Goal: Task Accomplishment & Management: Manage account settings

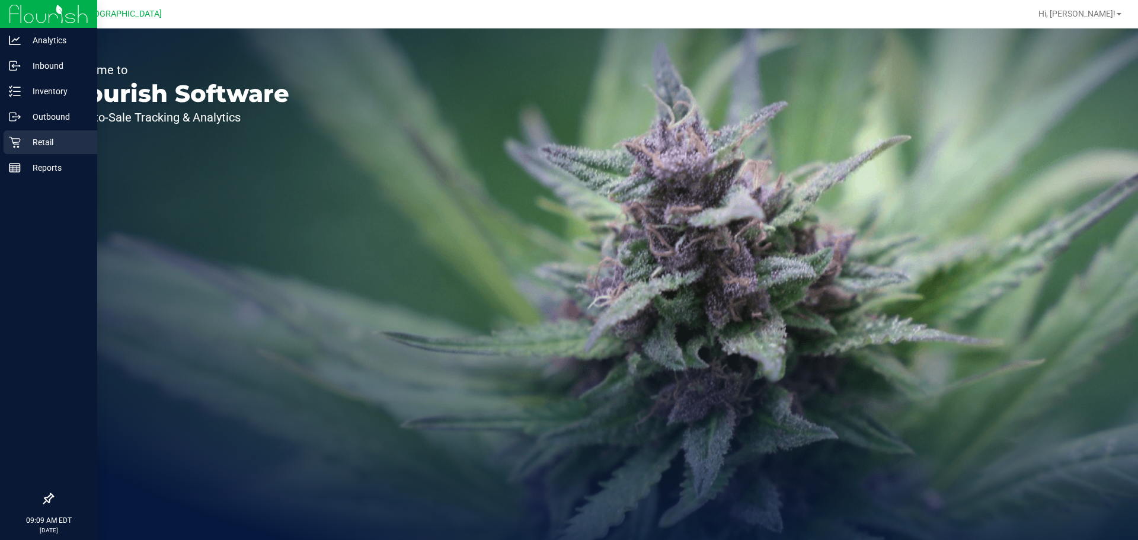
click at [57, 132] on div "Retail" at bounding box center [51, 142] width 94 height 24
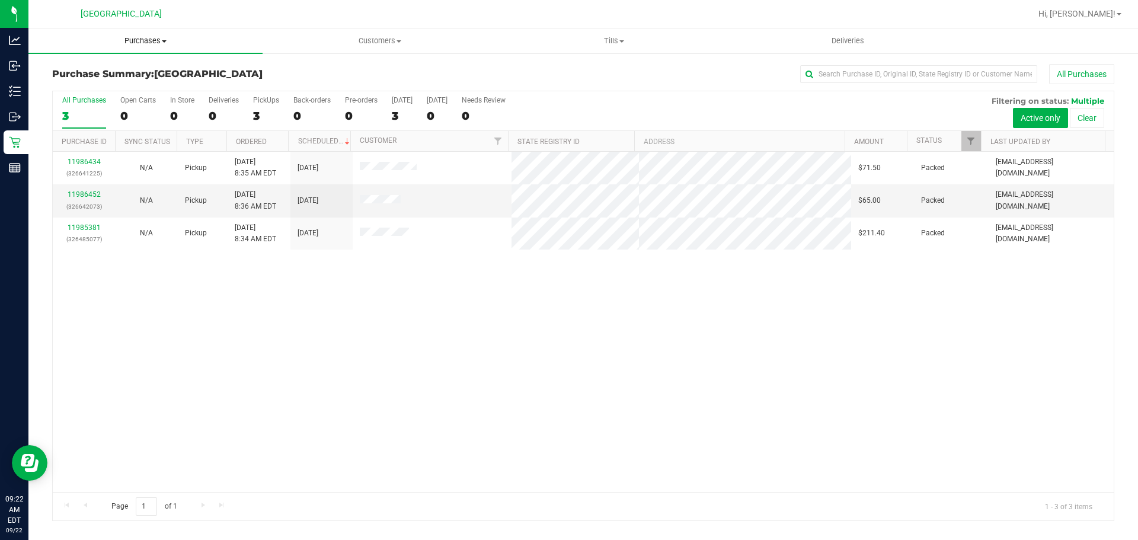
click at [127, 38] on span "Purchases" at bounding box center [145, 41] width 234 height 11
click at [132, 69] on span "Summary of purchases" at bounding box center [89, 71] width 122 height 10
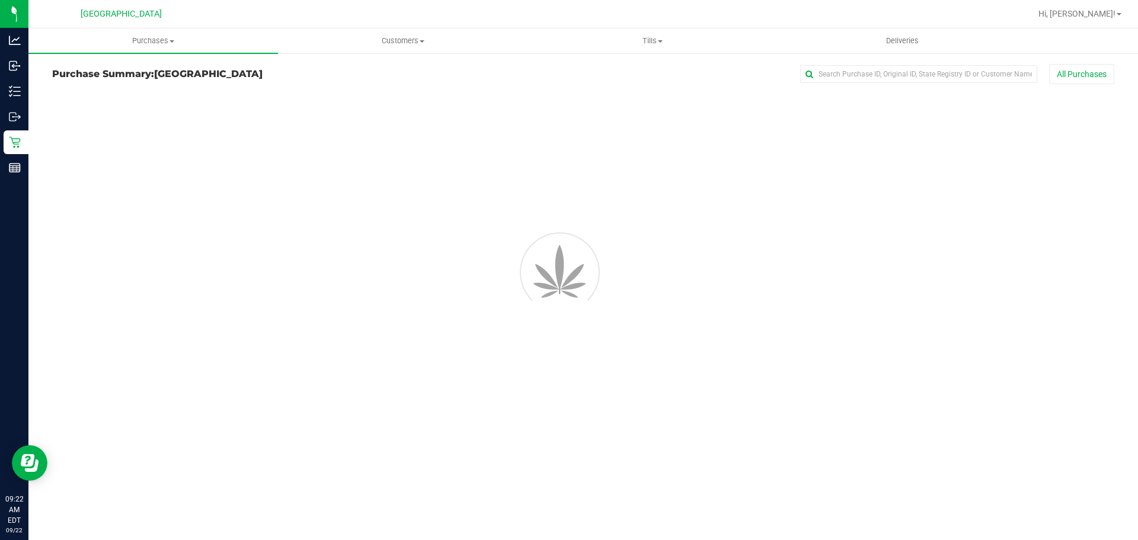
drag, startPoint x: 302, startPoint y: 66, endPoint x: 293, endPoint y: 71, distance: 10.9
click at [295, 71] on h3 "Purchase Summary: [GEOGRAPHIC_DATA]" at bounding box center [229, 74] width 354 height 11
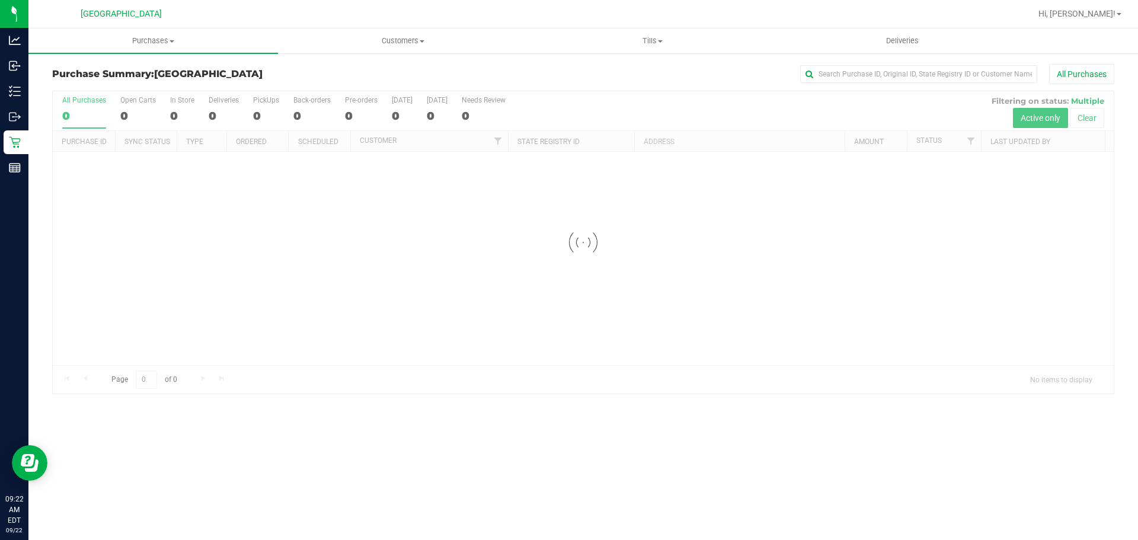
click at [283, 82] on div "Purchase Summary: [GEOGRAPHIC_DATA] All Purchases" at bounding box center [583, 77] width 1062 height 26
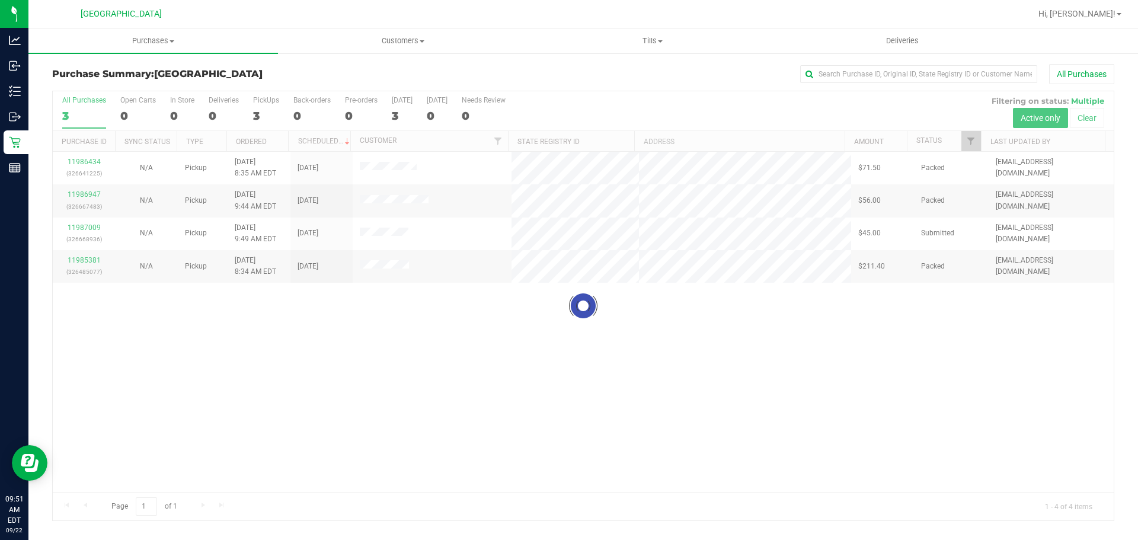
click at [520, 261] on div at bounding box center [583, 305] width 1061 height 429
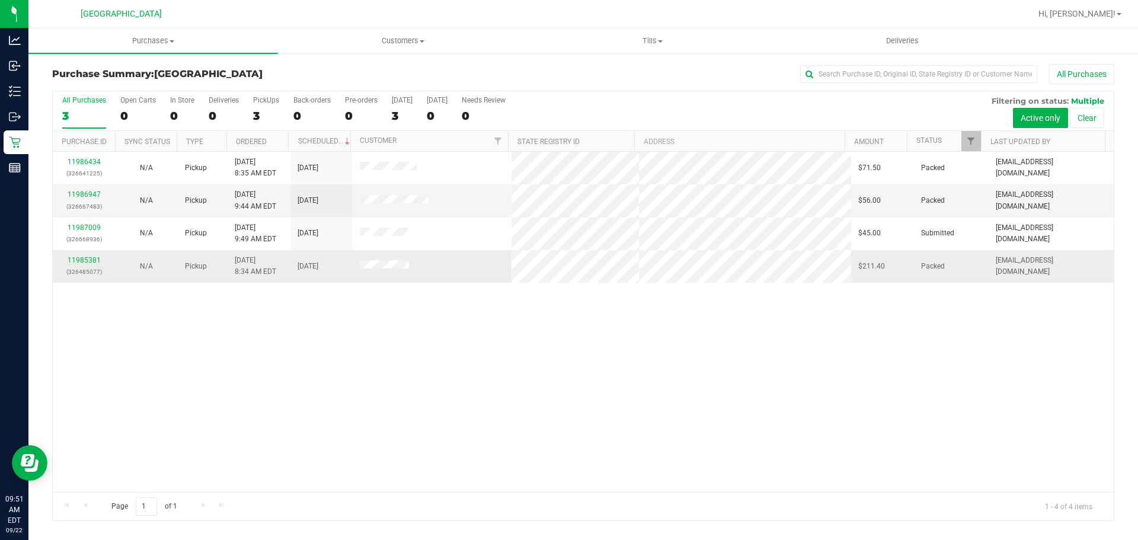
click at [484, 269] on td at bounding box center [432, 266] width 159 height 32
click at [484, 234] on td at bounding box center [432, 234] width 159 height 33
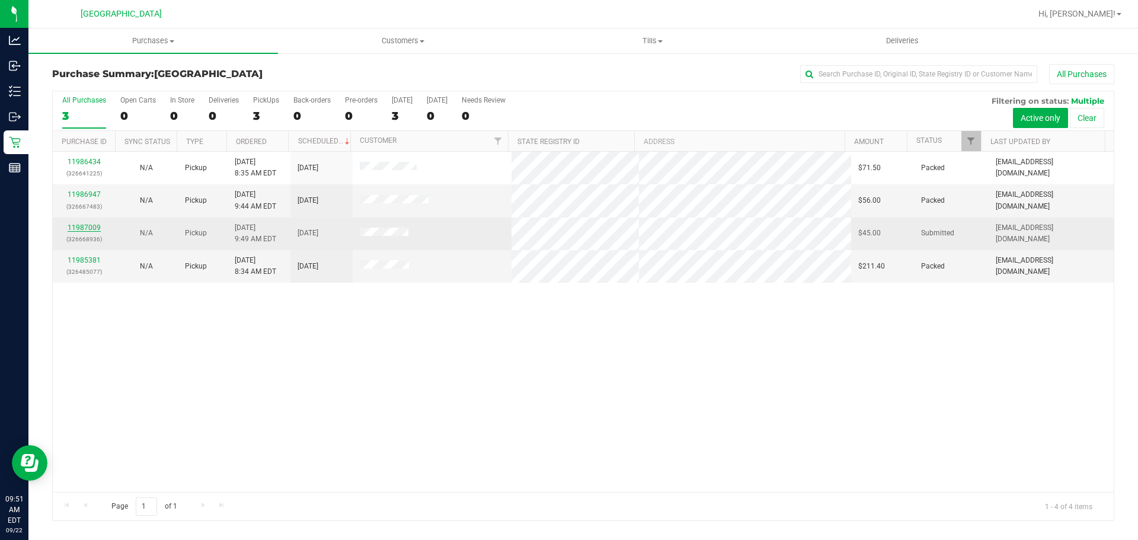
click at [92, 227] on link "11987009" at bounding box center [84, 228] width 33 height 8
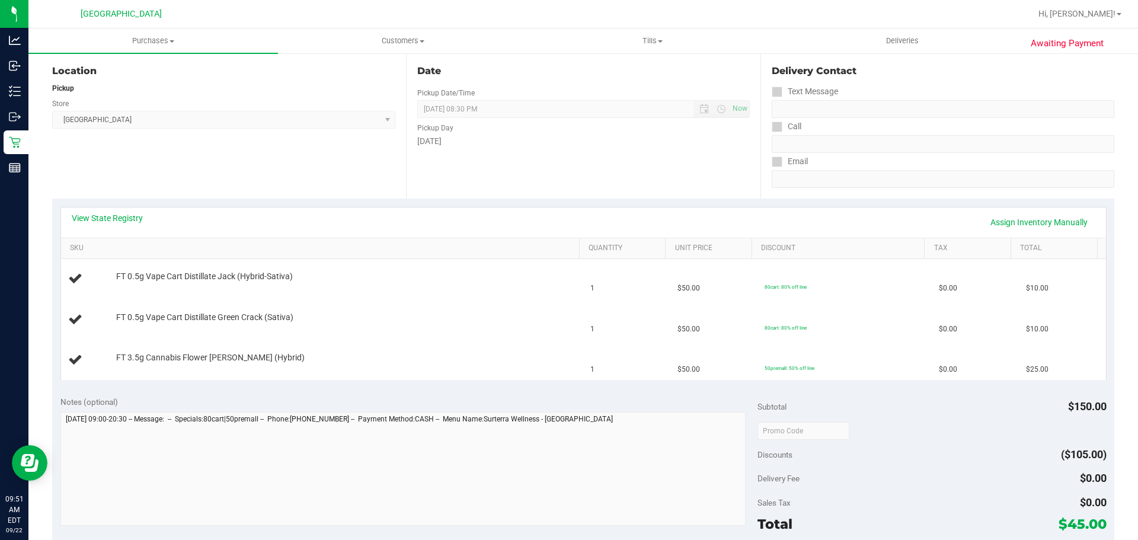
scroll to position [221, 0]
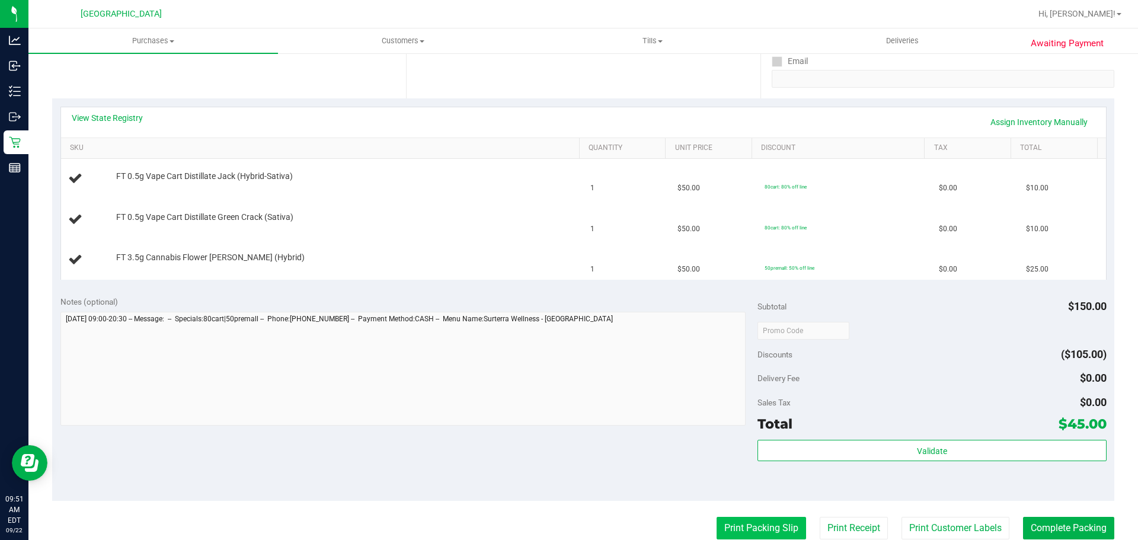
click at [752, 540] on button "Print Packing Slip" at bounding box center [762, 528] width 90 height 23
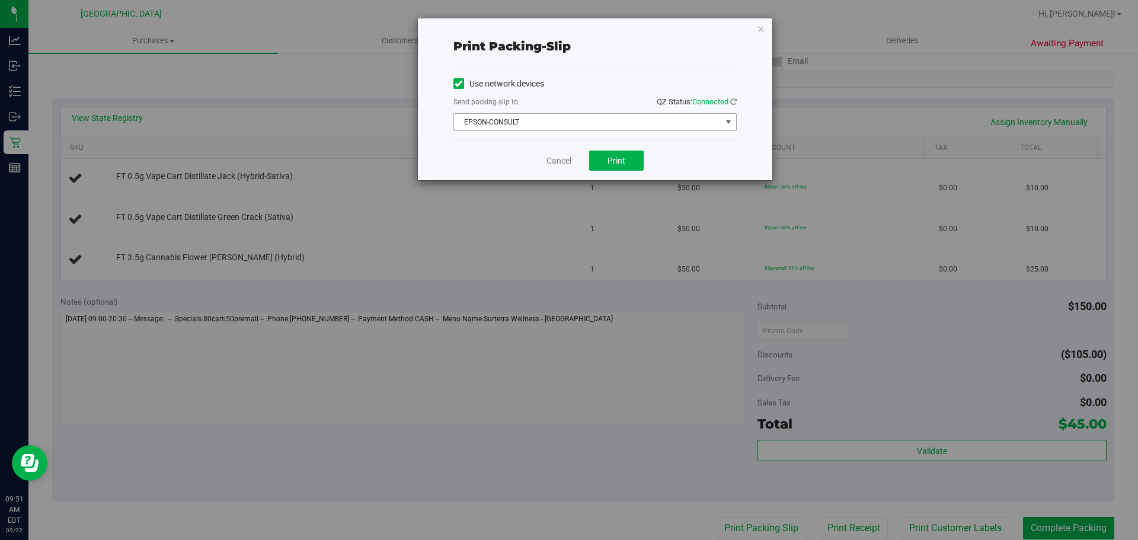
click at [526, 128] on span "EPSON-CONSULT" at bounding box center [587, 122] width 267 height 17
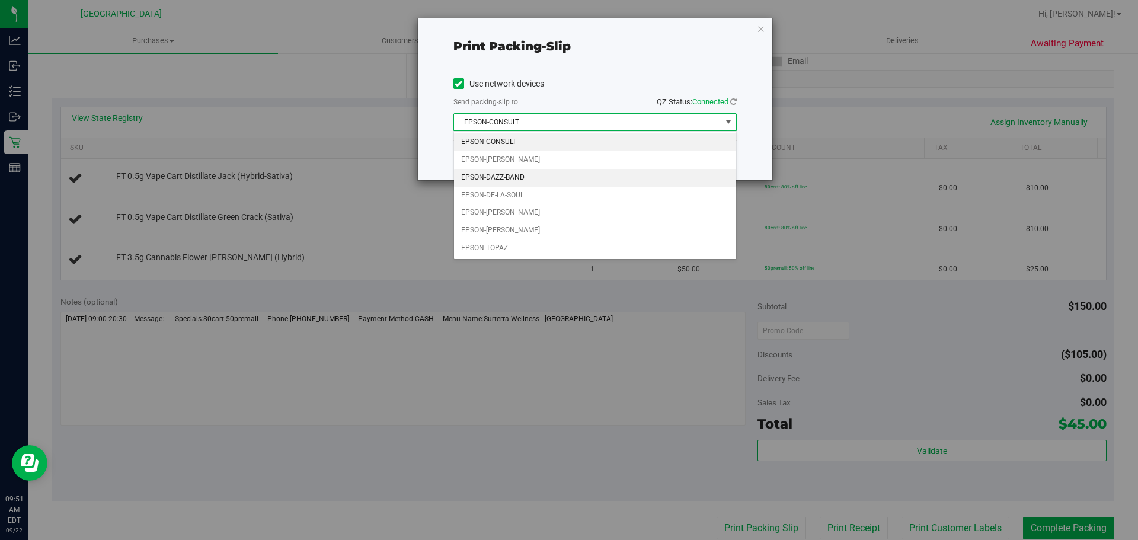
click at [531, 177] on li "EPSON-DAZZ-BAND" at bounding box center [595, 178] width 282 height 18
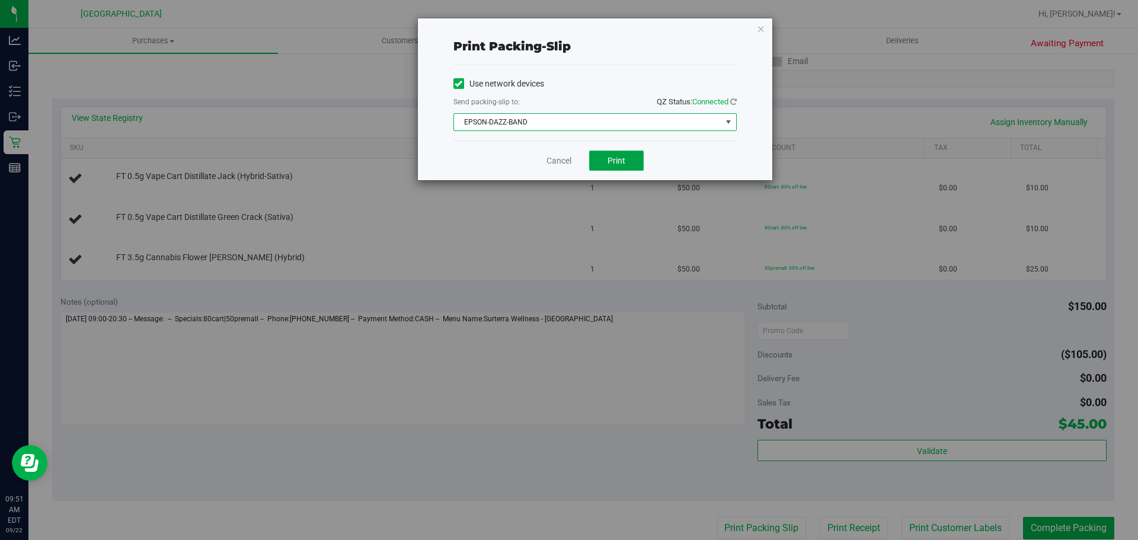
click at [605, 157] on button "Print" at bounding box center [616, 161] width 55 height 20
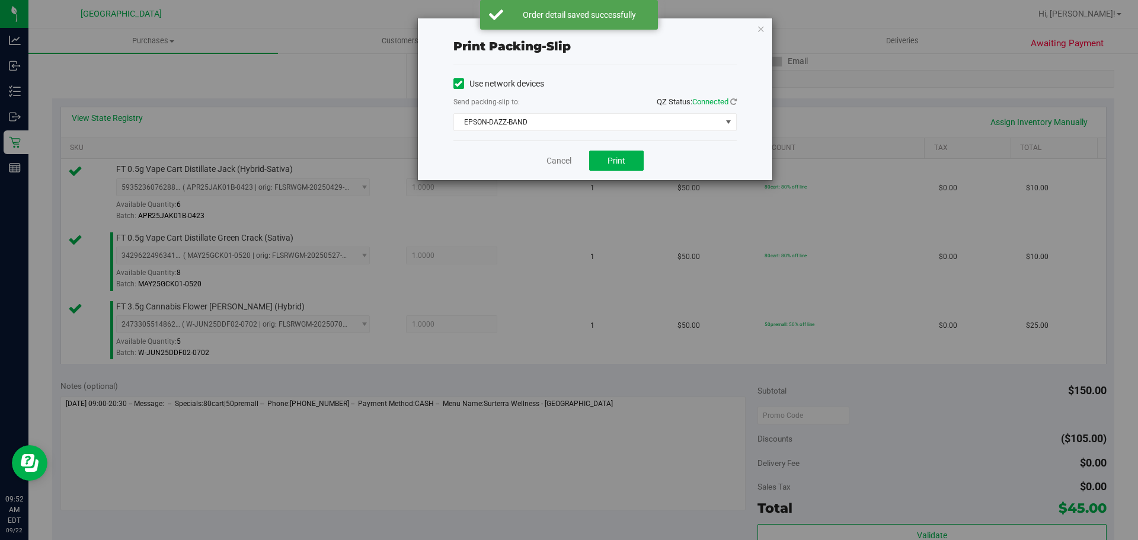
click at [551, 168] on div "Cancel Print" at bounding box center [595, 161] width 283 height 40
click at [554, 165] on link "Cancel" at bounding box center [559, 161] width 25 height 12
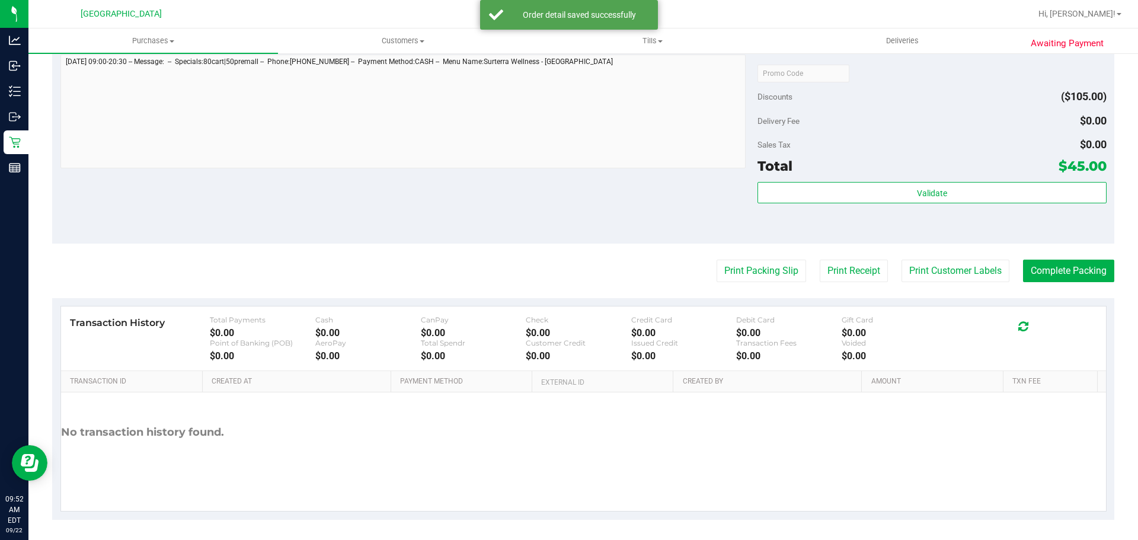
scroll to position [567, 0]
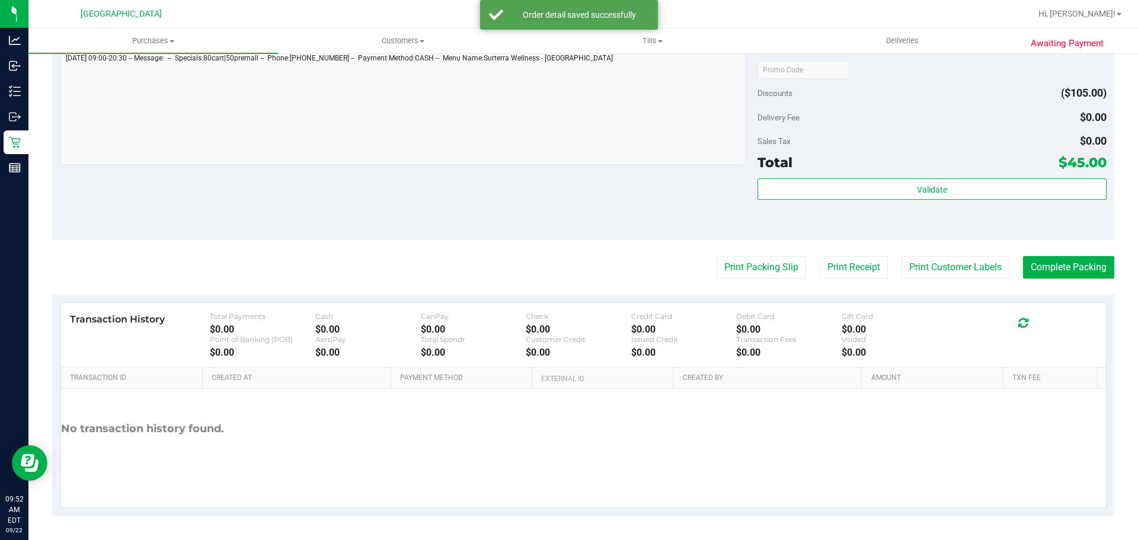
click at [795, 174] on div "Subtotal $150.00 Discounts ($105.00) Delivery Fee $0.00 Sales Tax $0.00 Total $…" at bounding box center [932, 132] width 349 height 197
click at [795, 177] on div "Subtotal $150.00 Discounts ($105.00) Delivery Fee $0.00 Sales Tax $0.00 Total $…" at bounding box center [932, 132] width 349 height 197
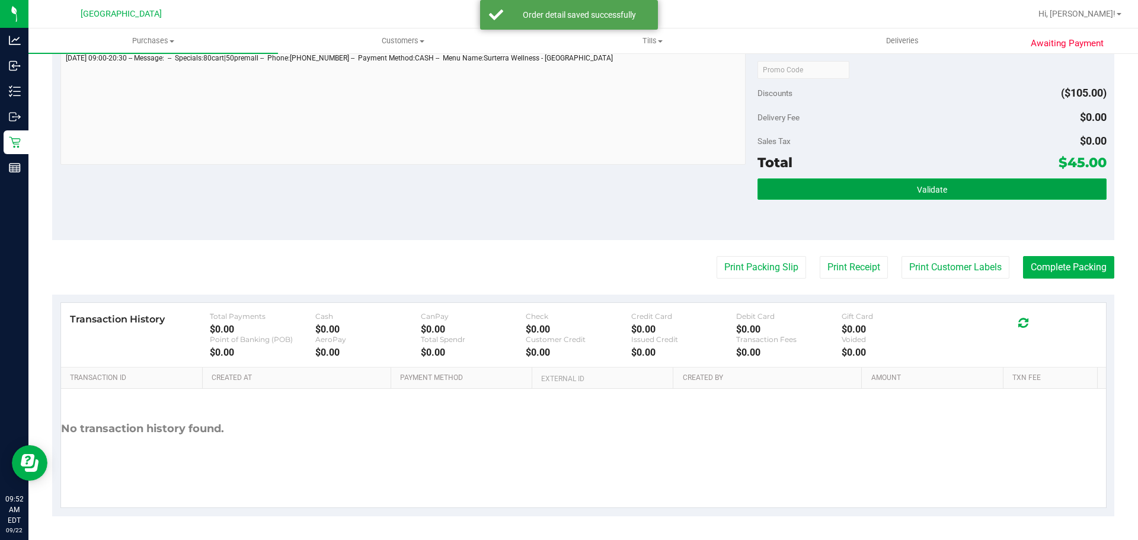
click at [788, 188] on button "Validate" at bounding box center [932, 188] width 349 height 21
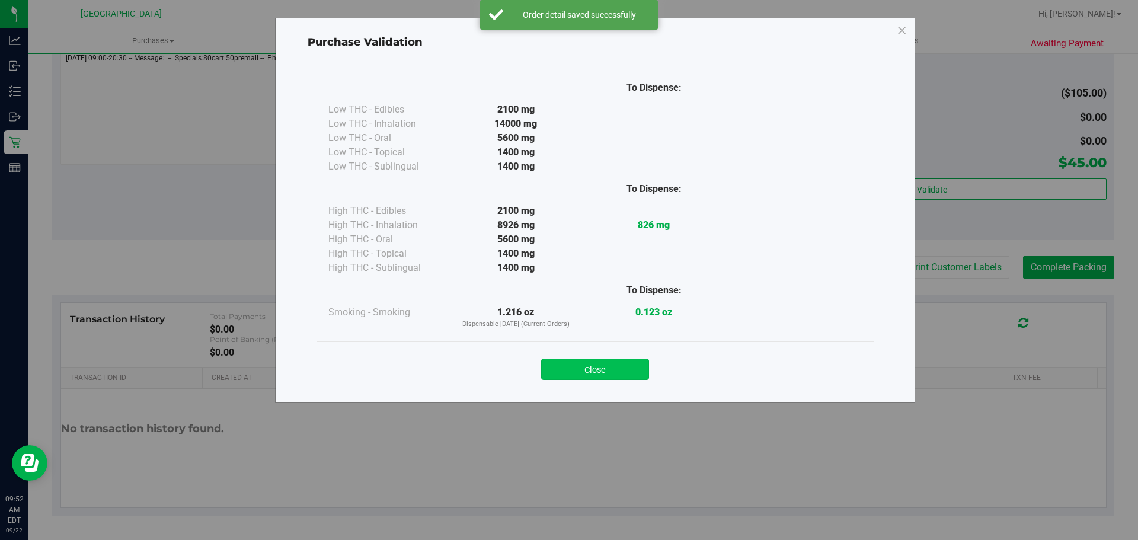
click at [616, 369] on button "Close" at bounding box center [595, 369] width 108 height 21
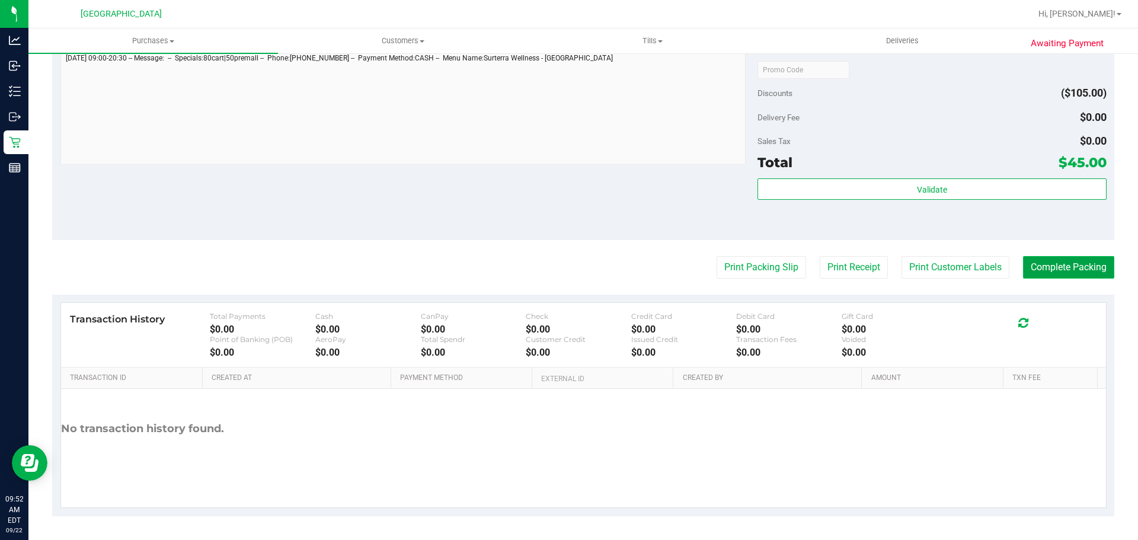
click at [1052, 267] on button "Complete Packing" at bounding box center [1068, 267] width 91 height 23
